Goal: Check status: Check status

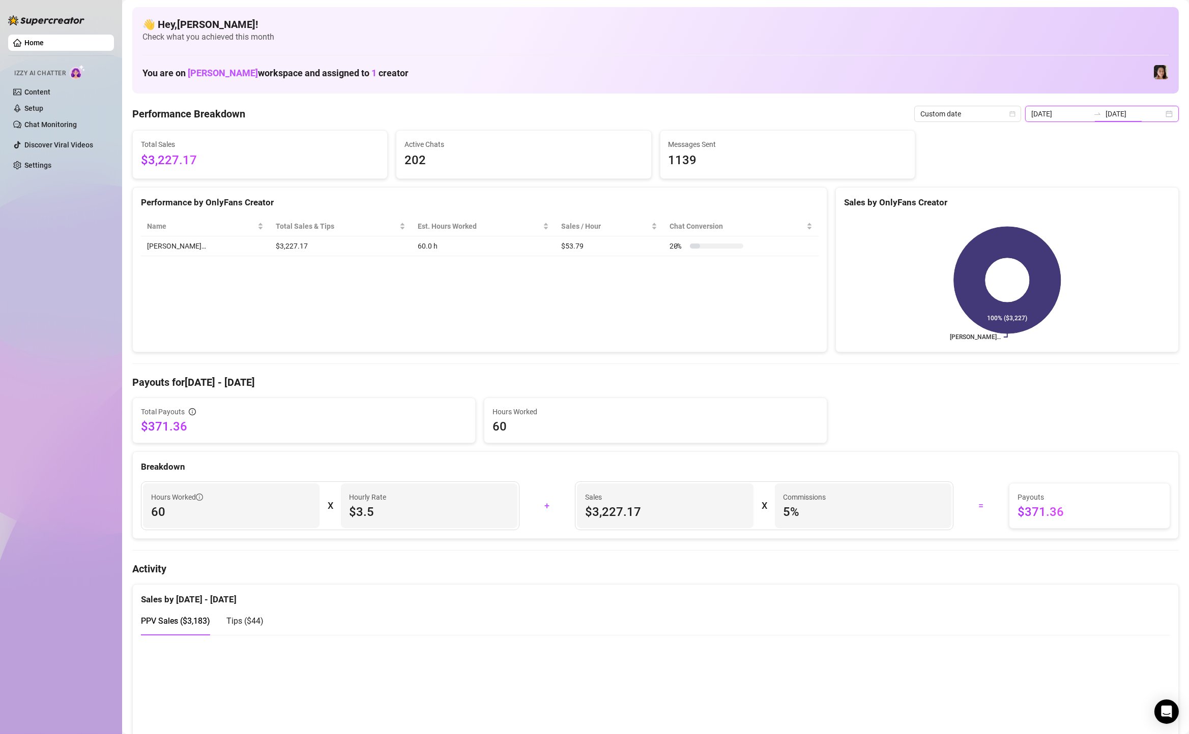
click at [1137, 118] on input "[DATE]" at bounding box center [1134, 113] width 58 height 11
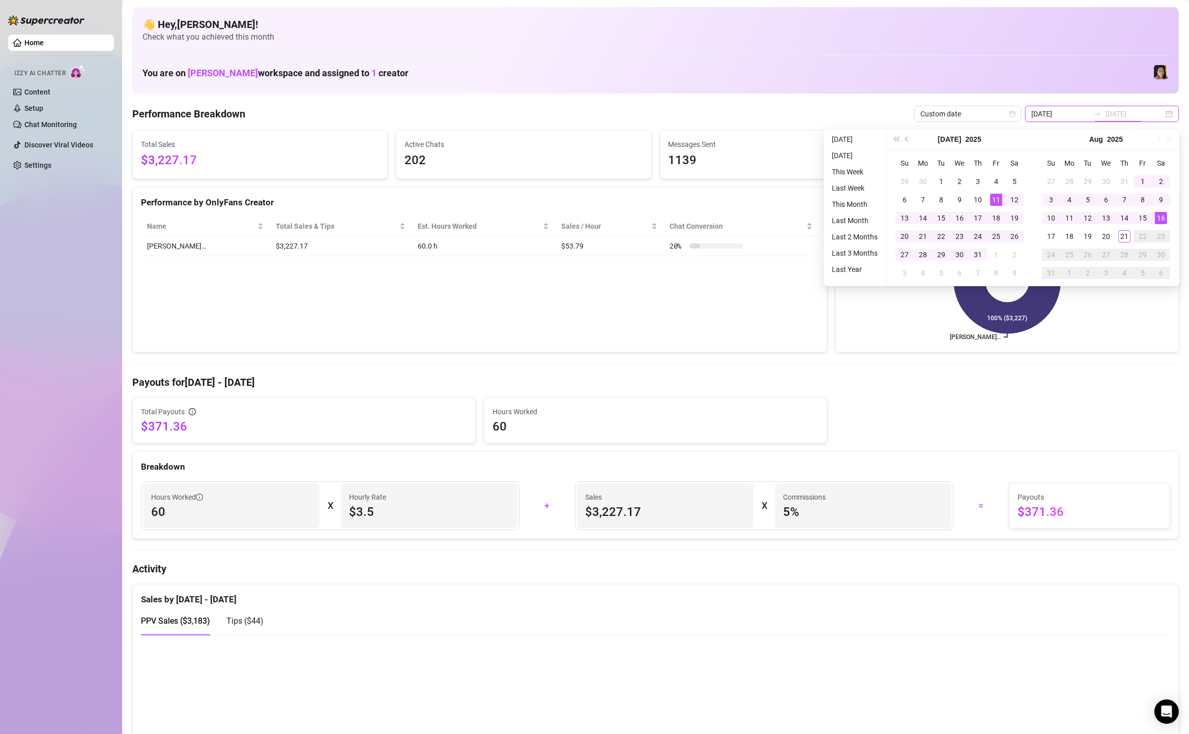
type input "[DATE]"
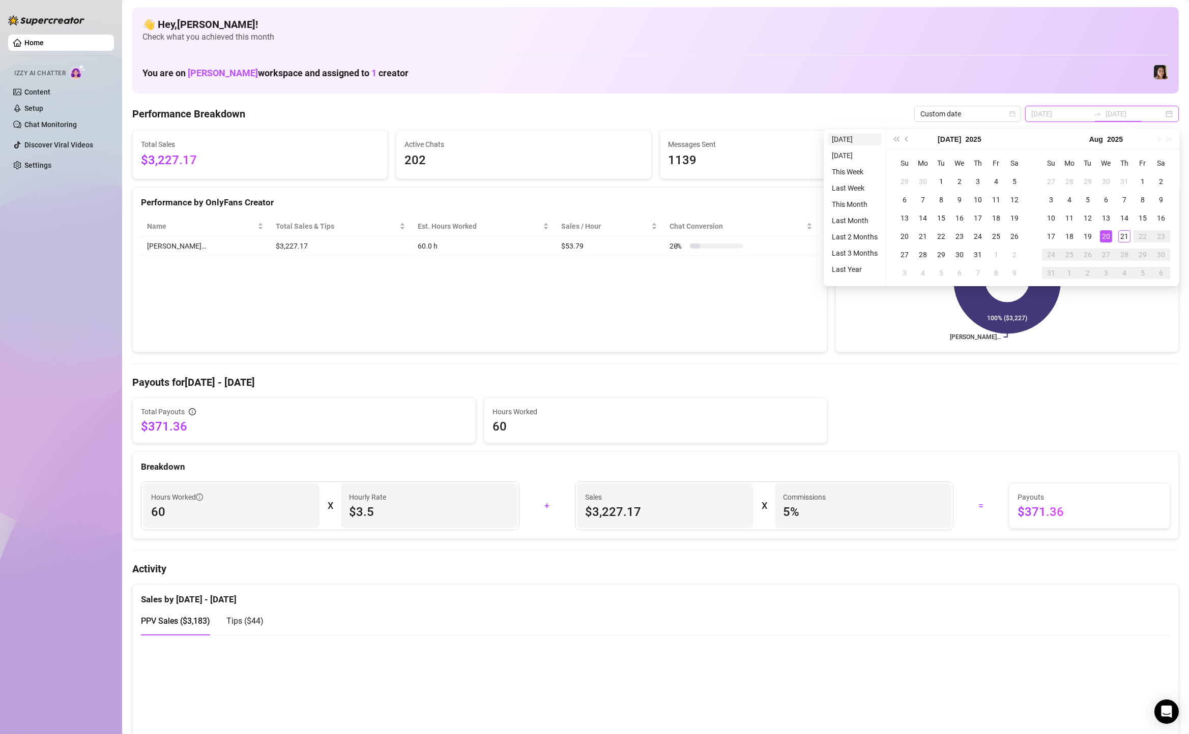
type input "[DATE]"
click at [846, 141] on li "[DATE]" at bounding box center [854, 139] width 54 height 12
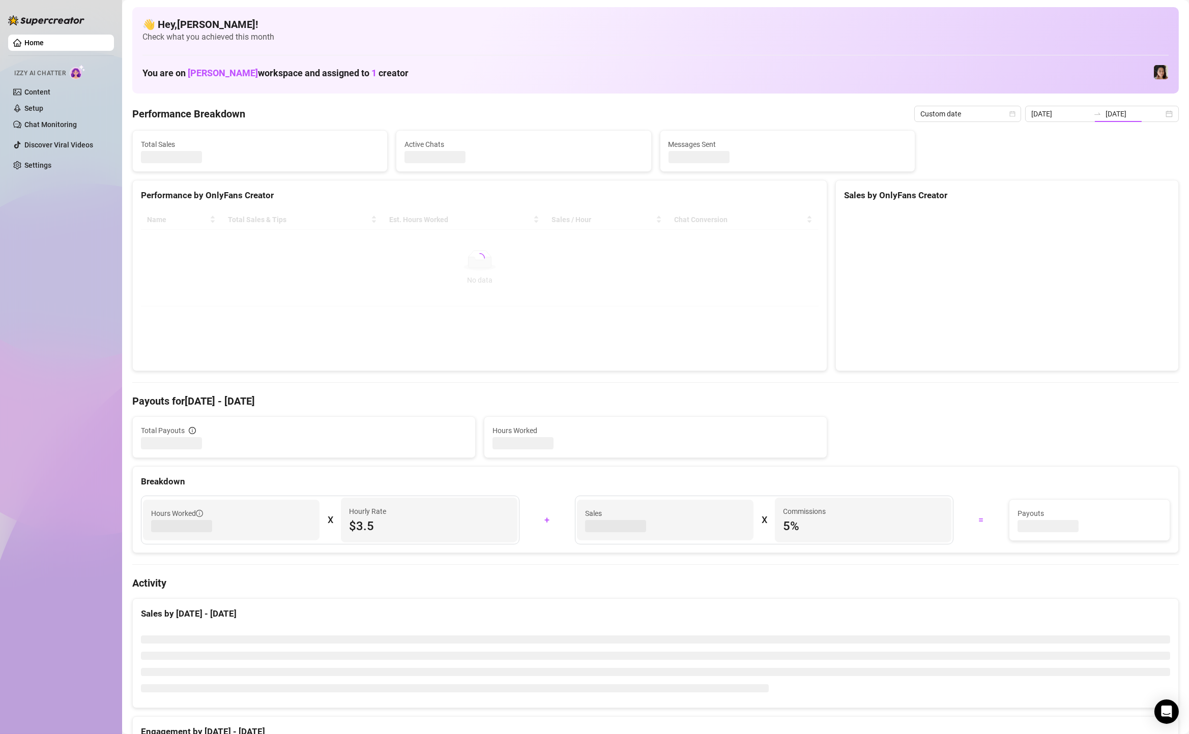
type input "[DATE]"
click at [846, 141] on span "Messages Sent" at bounding box center [787, 144] width 238 height 11
